Goal: Check status: Check status

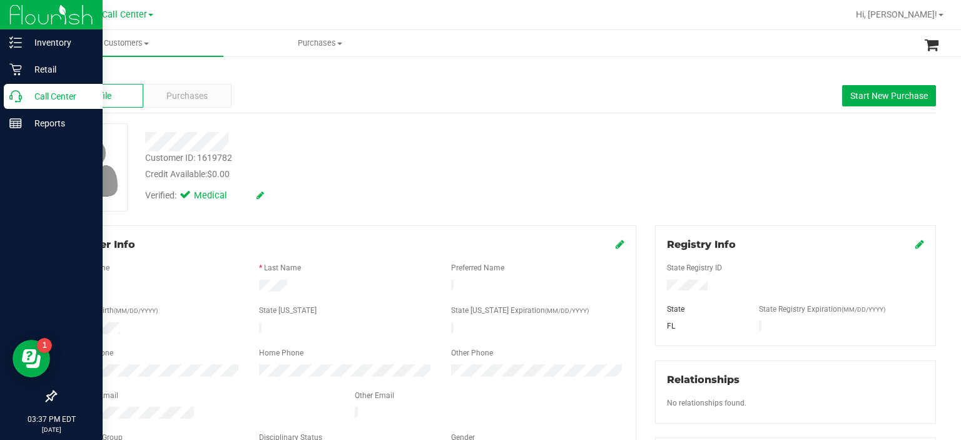
click at [2, 109] on link "Call Center" at bounding box center [51, 97] width 103 height 27
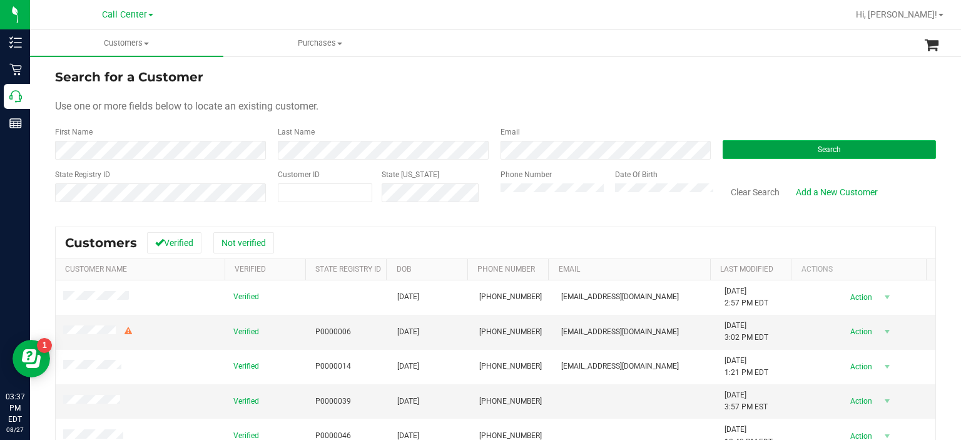
click at [783, 151] on button "Search" at bounding box center [829, 149] width 213 height 19
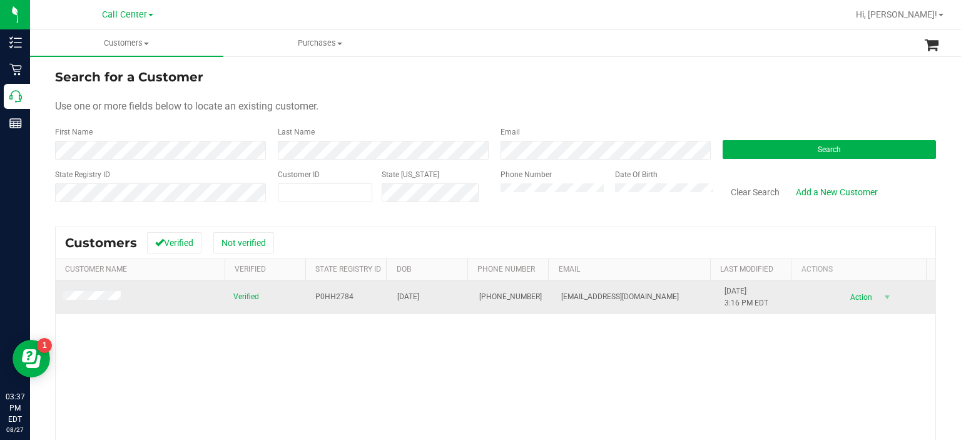
click at [109, 302] on span at bounding box center [93, 297] width 61 height 13
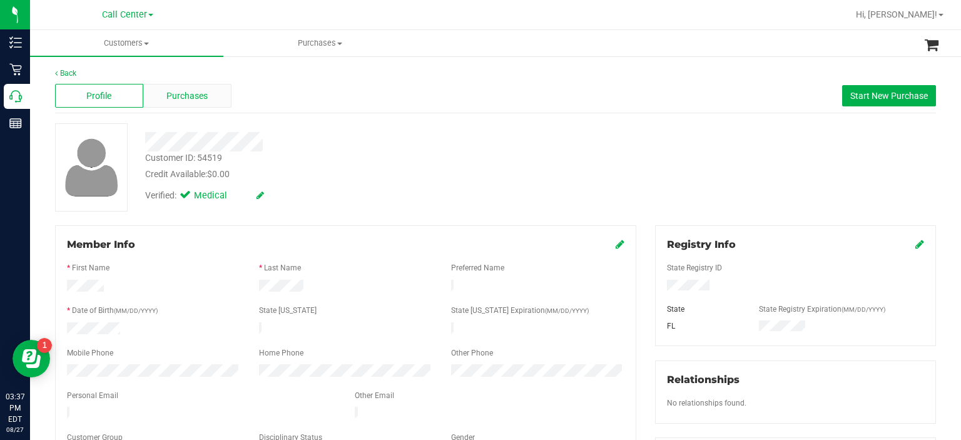
click at [170, 106] on div "Purchases" at bounding box center [187, 96] width 88 height 24
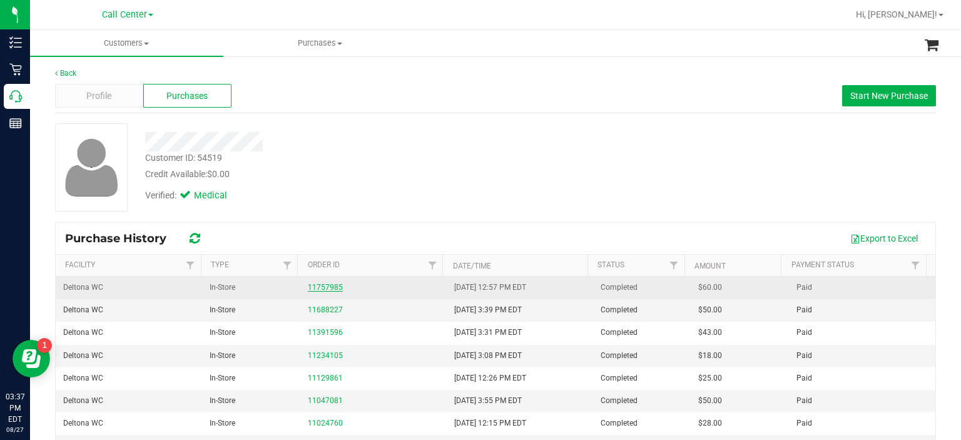
click at [308, 287] on link "11757985" at bounding box center [325, 287] width 35 height 9
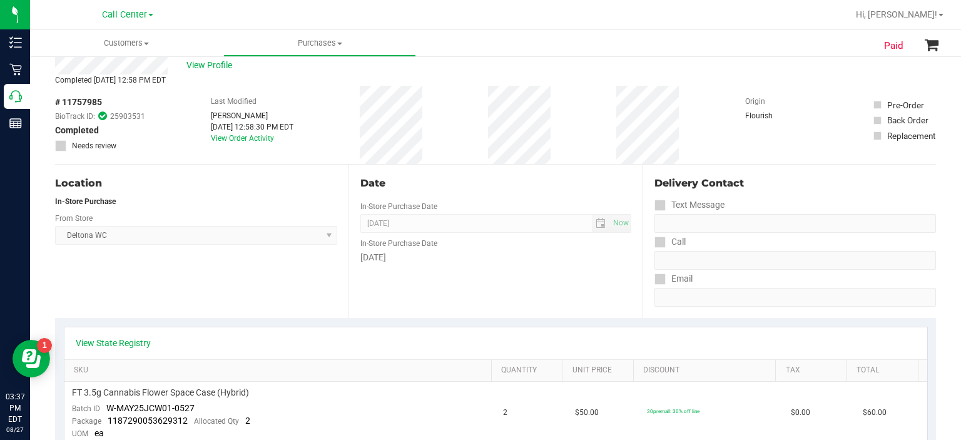
scroll to position [35, 0]
click at [129, 330] on div "View State Registry" at bounding box center [495, 343] width 863 height 32
click at [126, 345] on link "View State Registry" at bounding box center [113, 342] width 75 height 13
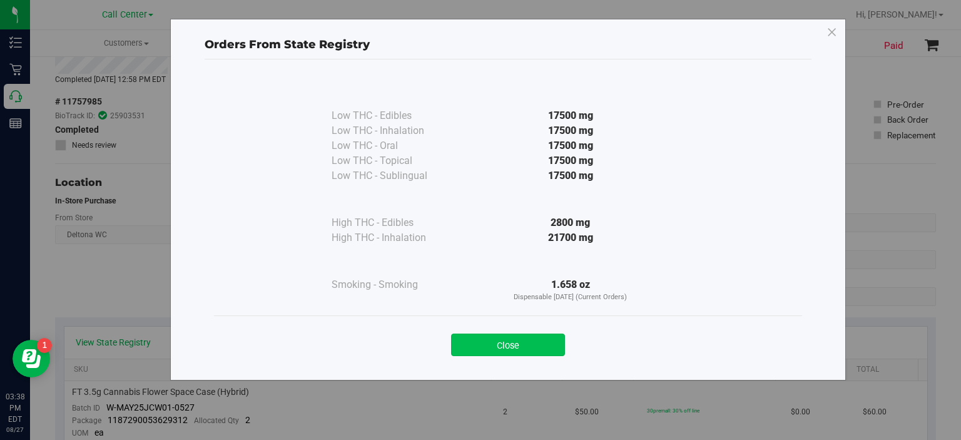
click at [478, 338] on button "Close" at bounding box center [508, 344] width 114 height 23
